Goal: Information Seeking & Learning: Find contact information

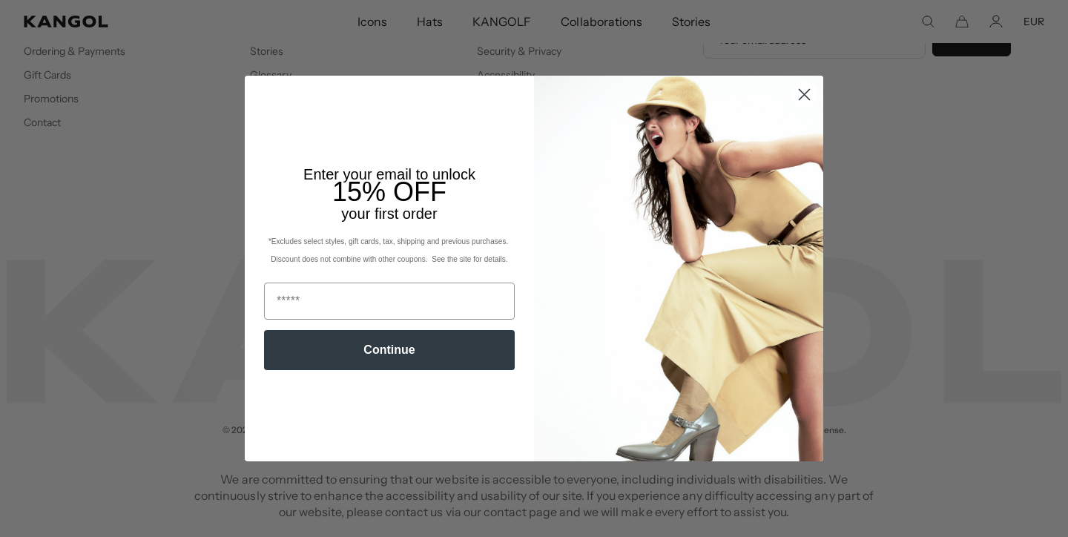
scroll to position [0, 306]
click at [802, 90] on circle "Close dialog" at bounding box center [804, 94] width 24 height 24
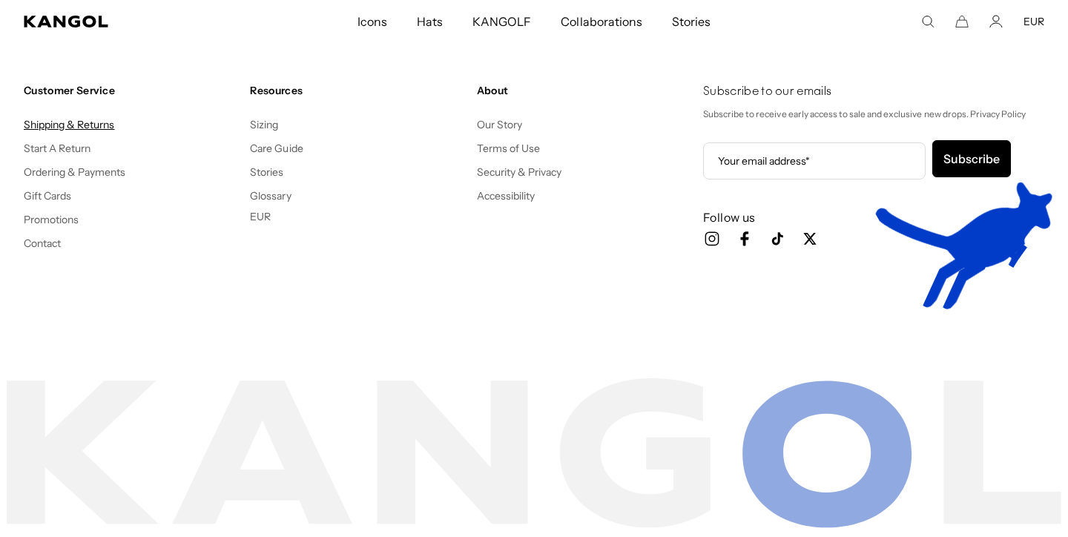
scroll to position [0, 0]
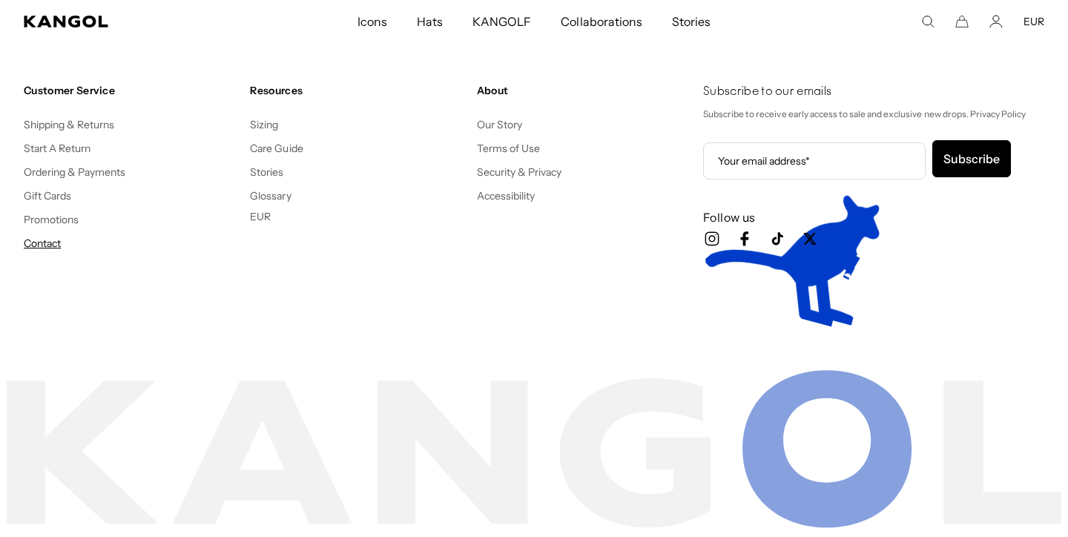
click at [61, 241] on link "Contact" at bounding box center [42, 243] width 37 height 13
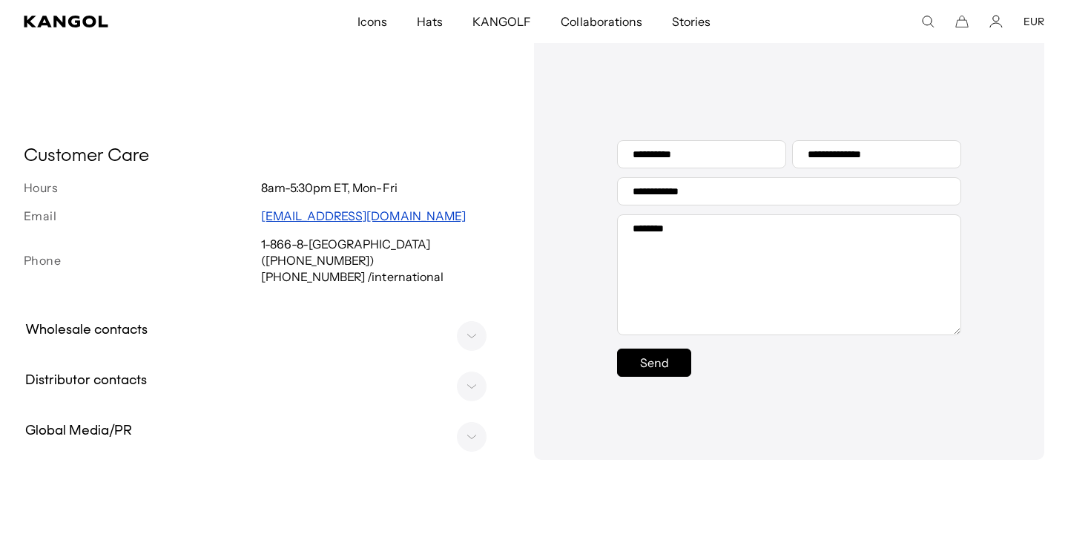
scroll to position [434, 0]
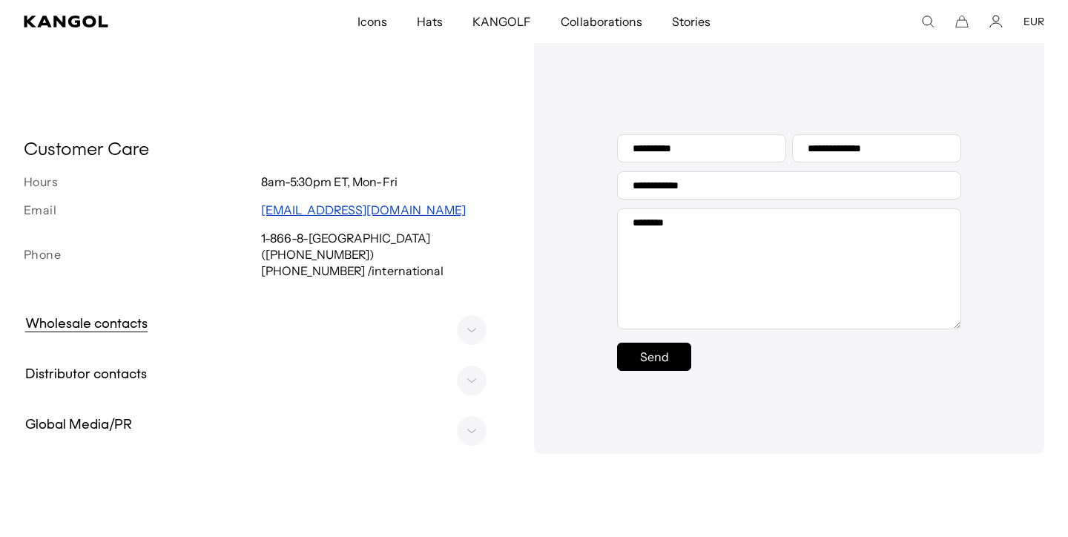
click at [145, 335] on h3 "Wholesale contacts" at bounding box center [86, 324] width 137 height 21
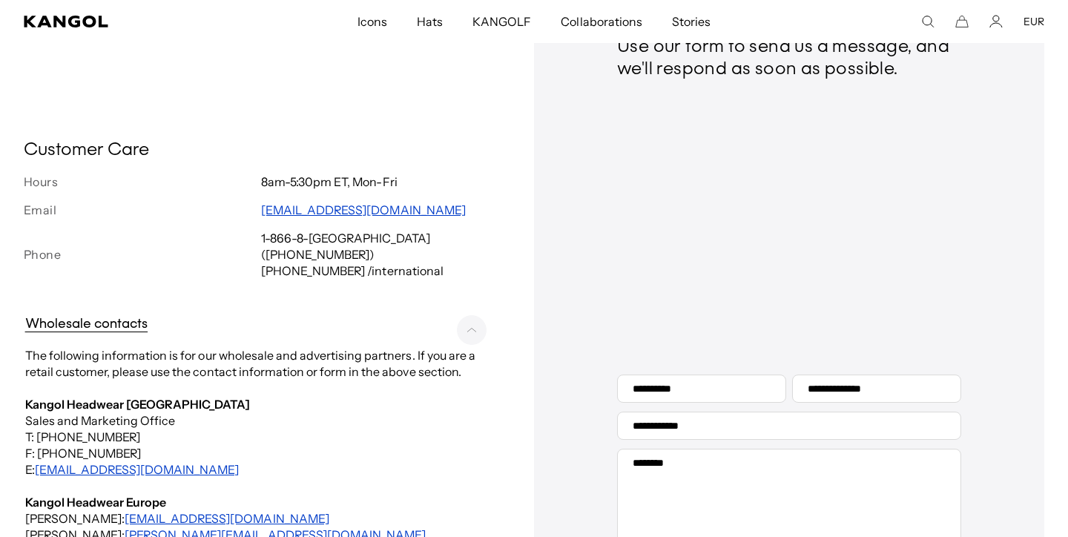
scroll to position [0, 0]
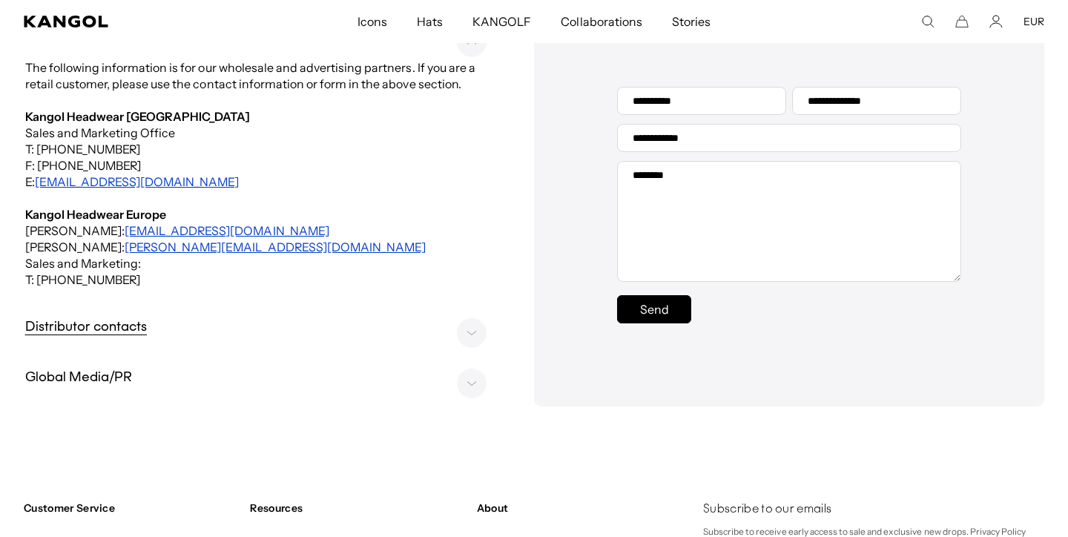
click at [133, 334] on h3 "Distributor contacts" at bounding box center [86, 327] width 136 height 21
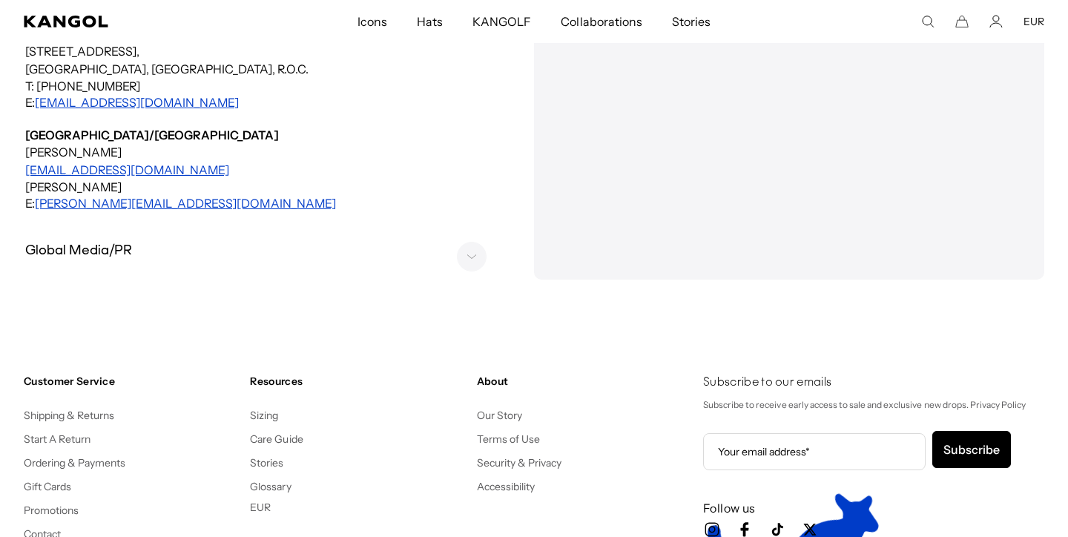
scroll to position [3225, 0]
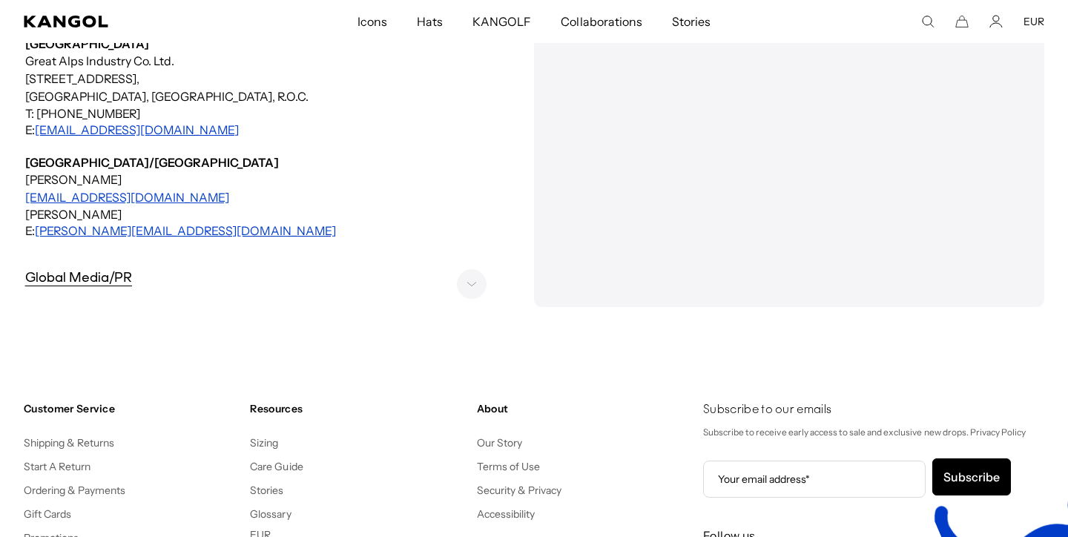
click at [110, 257] on summary "Global Media/PR" at bounding box center [261, 279] width 487 height 44
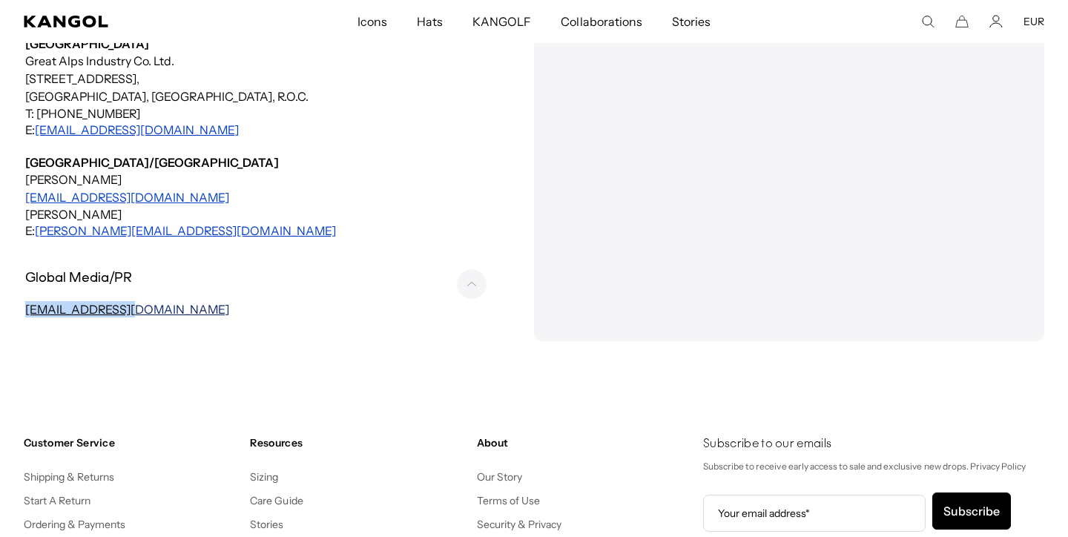
scroll to position [0, 306]
drag, startPoint x: 153, startPoint y: 292, endPoint x: 28, endPoint y: 286, distance: 124.7
click at [28, 301] on p "media@kangol.com" at bounding box center [261, 309] width 472 height 16
copy link "media@kangol.com"
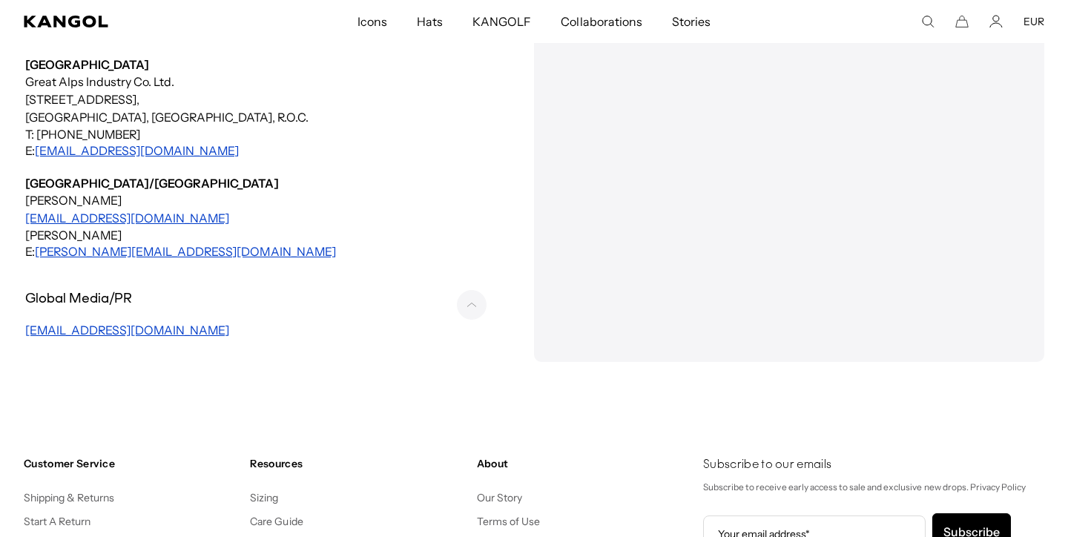
scroll to position [3196, 0]
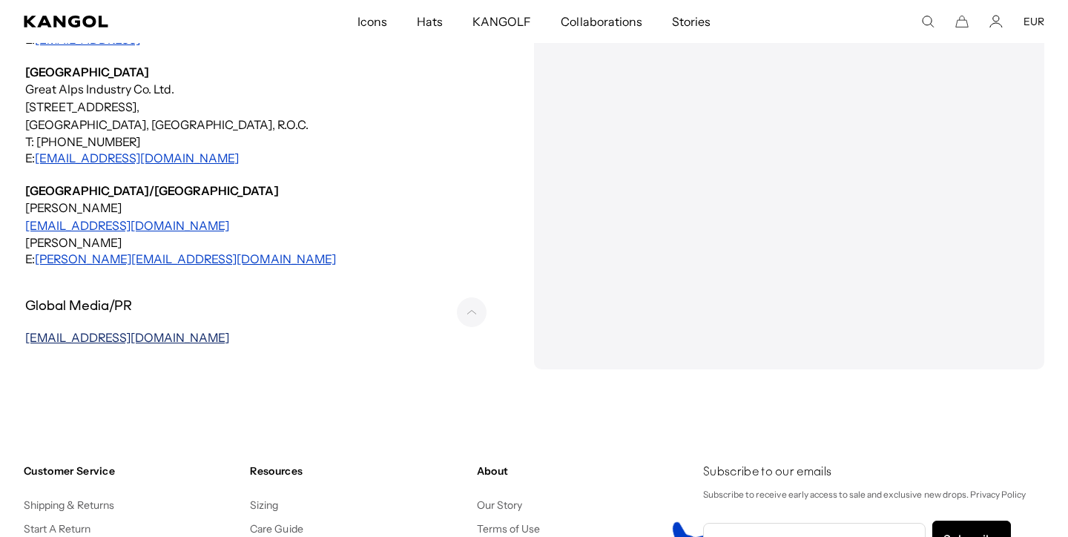
click at [79, 330] on link "media@kangol.com" at bounding box center [127, 337] width 205 height 15
